Goal: Task Accomplishment & Management: Complete application form

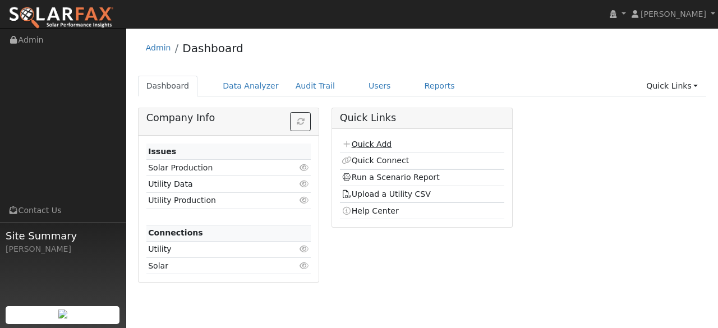
click at [378, 144] on link "Quick Add" at bounding box center [367, 144] width 50 height 9
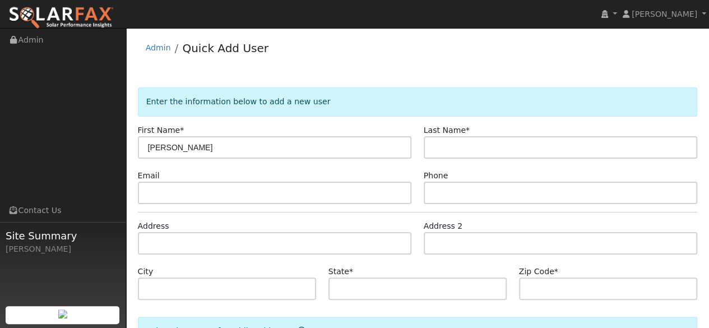
type input "[PERSON_NAME]"
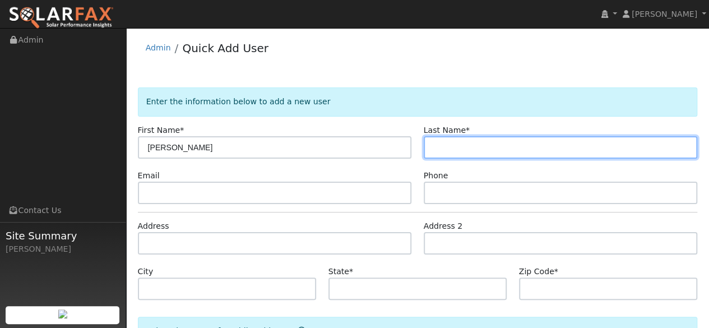
click at [484, 141] on input "text" at bounding box center [561, 147] width 274 height 22
type input "NA"
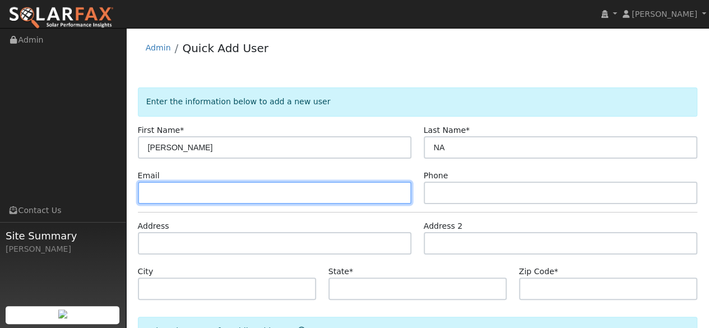
click at [213, 189] on input "text" at bounding box center [275, 193] width 274 height 22
paste input "[EMAIL_ADDRESS][DOMAIN_NAME]"
type input "noah@1010bstreet.com"
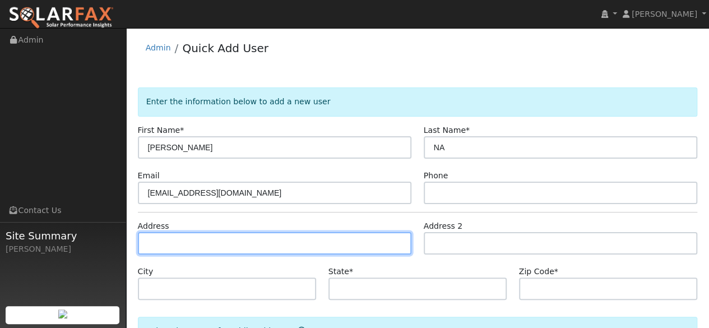
click at [216, 242] on input "text" at bounding box center [275, 243] width 274 height 22
paste input "51 Sir Francis Drake Blvd, Ross, CA 94957, USA"
type input "51 Sir Francis Drake Blvd, Ross, CA 94957, USA"
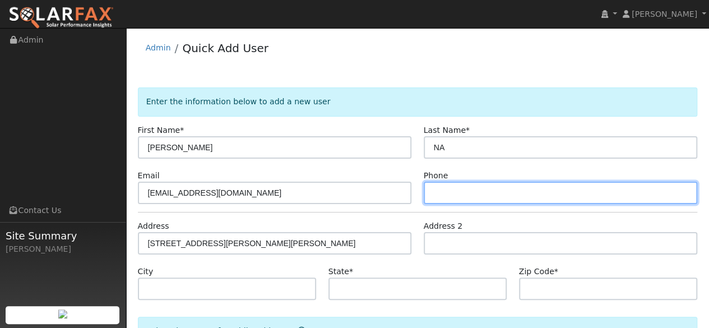
click at [449, 190] on input "text" at bounding box center [561, 193] width 274 height 22
paste input "14155311489"
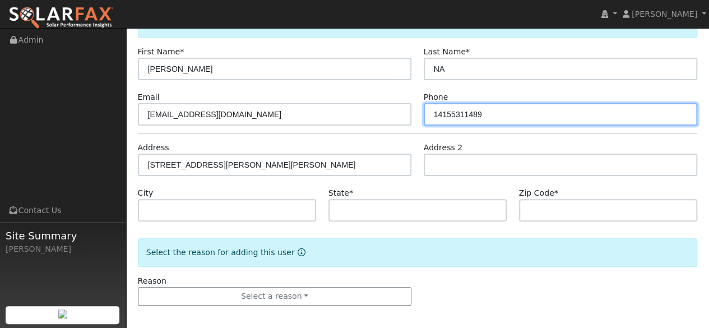
scroll to position [83, 0]
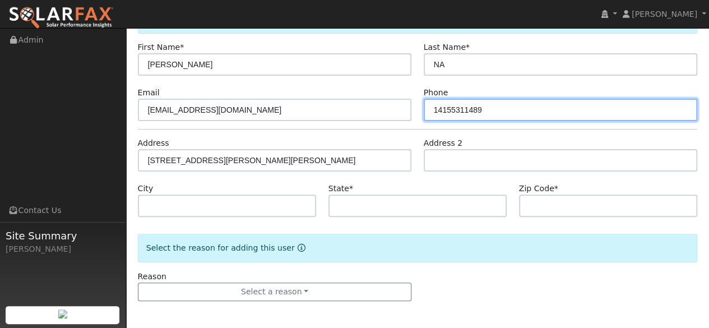
type input "14155311489"
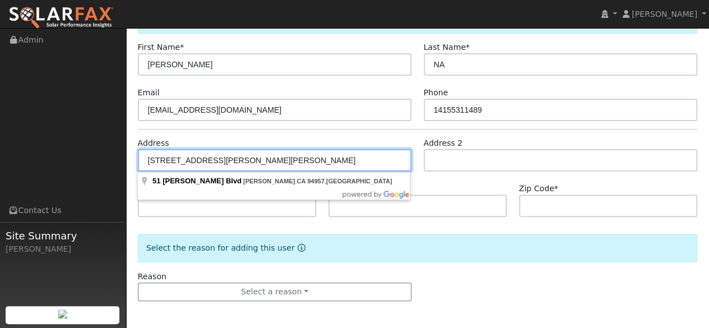
click at [242, 160] on input "51 Sir Francis Drake Blvd, Ross, CA 94957, USA" at bounding box center [275, 160] width 274 height 22
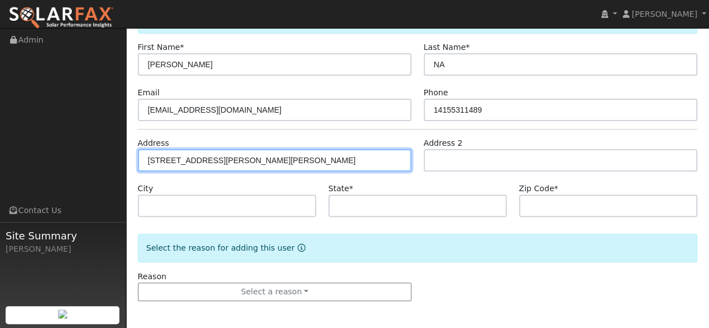
type input "51 Sir Francis Drake Boulevard"
type input "Ross"
type input "CA"
type input "94957"
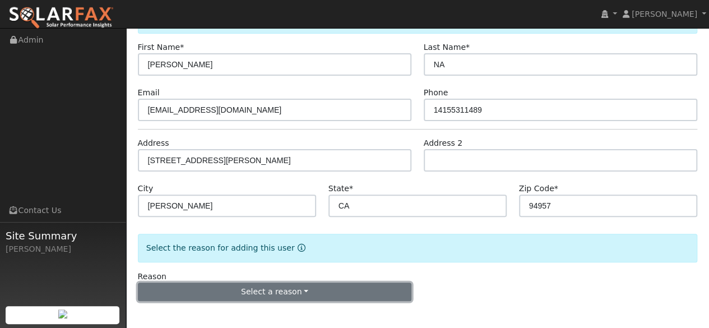
click at [337, 293] on button "Select a reason" at bounding box center [275, 292] width 274 height 19
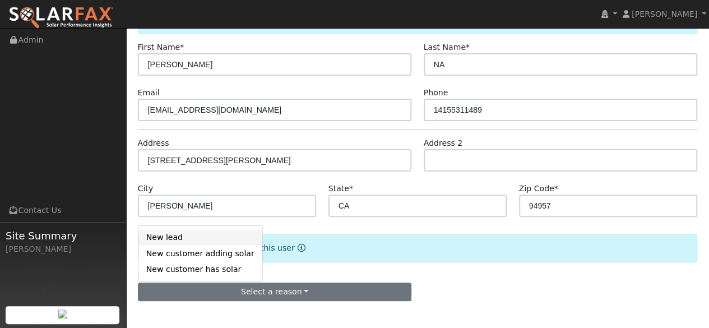
click at [197, 242] on link "New lead" at bounding box center [201, 238] width 124 height 16
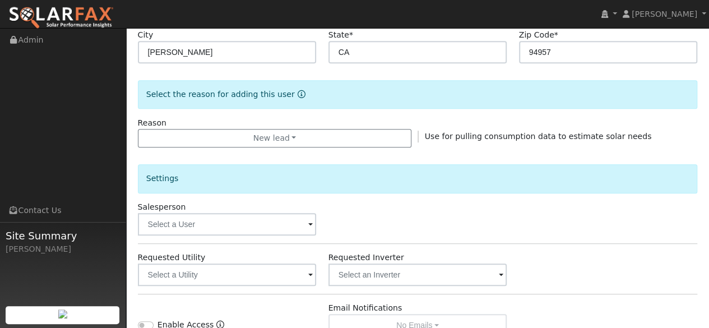
scroll to position [251, 0]
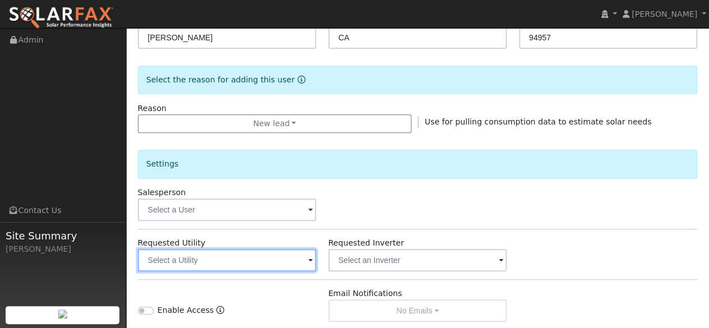
click at [266, 262] on input "text" at bounding box center [227, 260] width 179 height 22
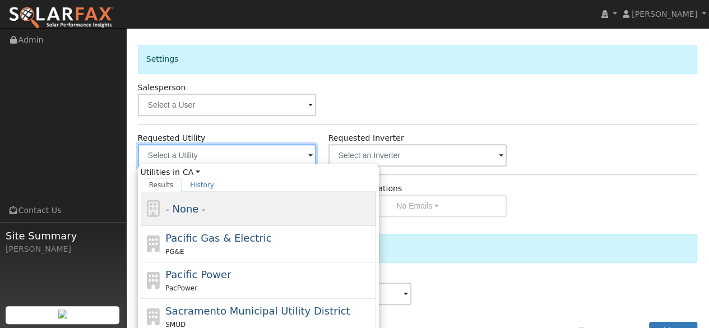
scroll to position [363, 0]
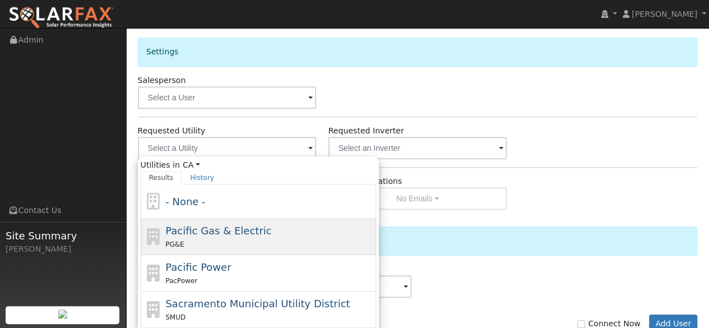
click at [224, 234] on span "Pacific Gas & Electric" at bounding box center [218, 231] width 106 height 12
type input "Pacific Gas & Electric"
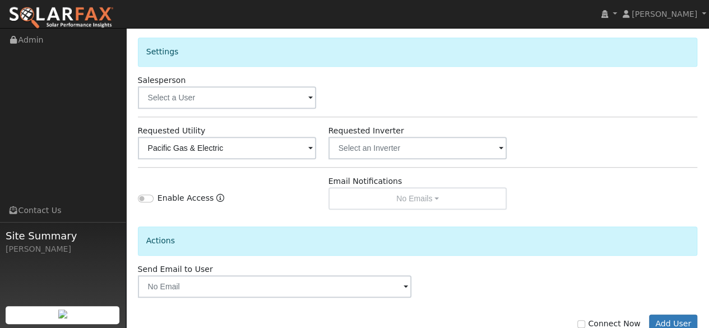
scroll to position [394, 0]
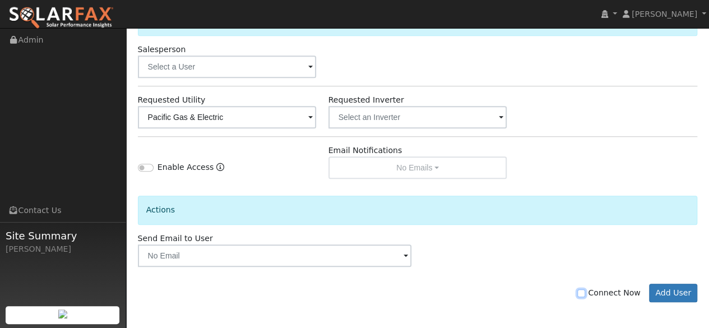
click at [585, 293] on input "Connect Now" at bounding box center [582, 293] width 8 height 8
checkbox input "true"
drag, startPoint x: 669, startPoint y: 289, endPoint x: 662, endPoint y: 285, distance: 8.3
click at [669, 290] on button "Add User" at bounding box center [673, 293] width 49 height 19
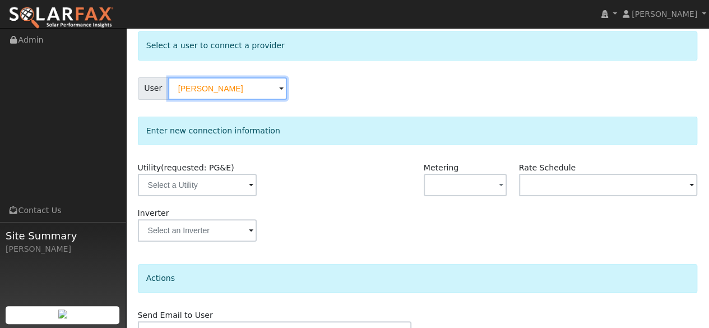
scroll to position [117, 0]
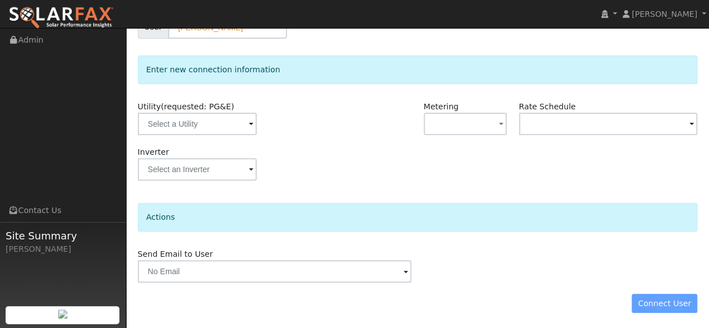
click at [677, 310] on div "Connect User" at bounding box center [418, 303] width 572 height 19
click at [656, 301] on div "Connect User" at bounding box center [418, 303] width 572 height 19
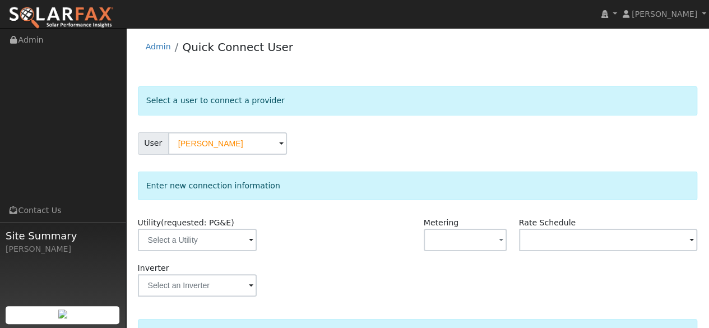
scroll to position [0, 0]
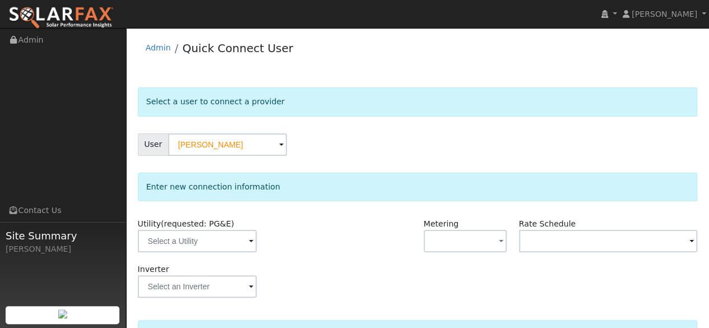
click at [376, 108] on div "Select a user to connect a provider" at bounding box center [418, 101] width 560 height 29
click at [230, 242] on input "text" at bounding box center [197, 241] width 119 height 22
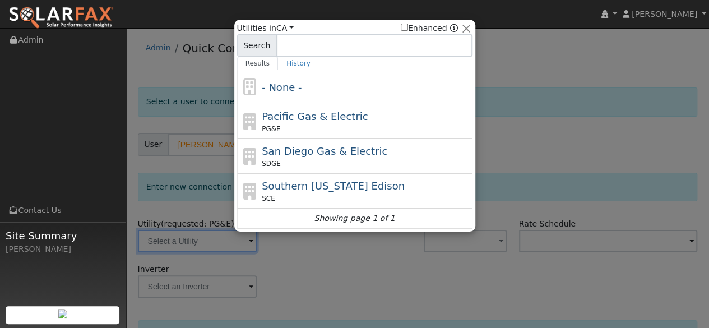
click at [317, 119] on span "Pacific Gas & Electric" at bounding box center [315, 116] width 106 height 12
type input "PG&E"
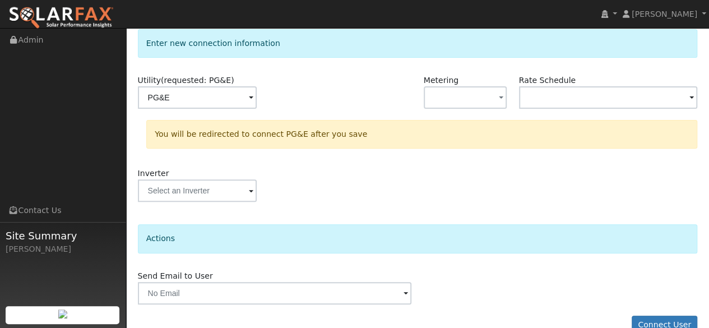
scroll to position [165, 0]
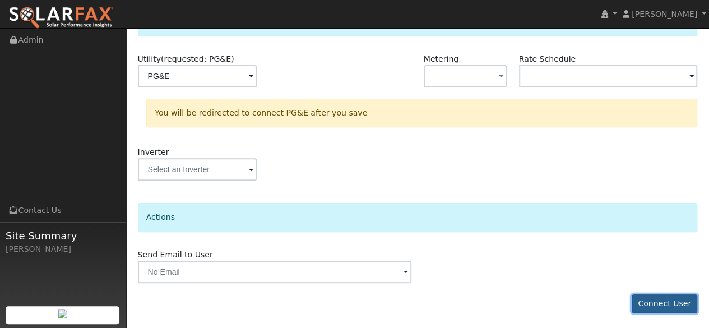
click at [652, 300] on button "Connect User" at bounding box center [665, 303] width 66 height 19
